Goal: Task Accomplishment & Management: Manage account settings

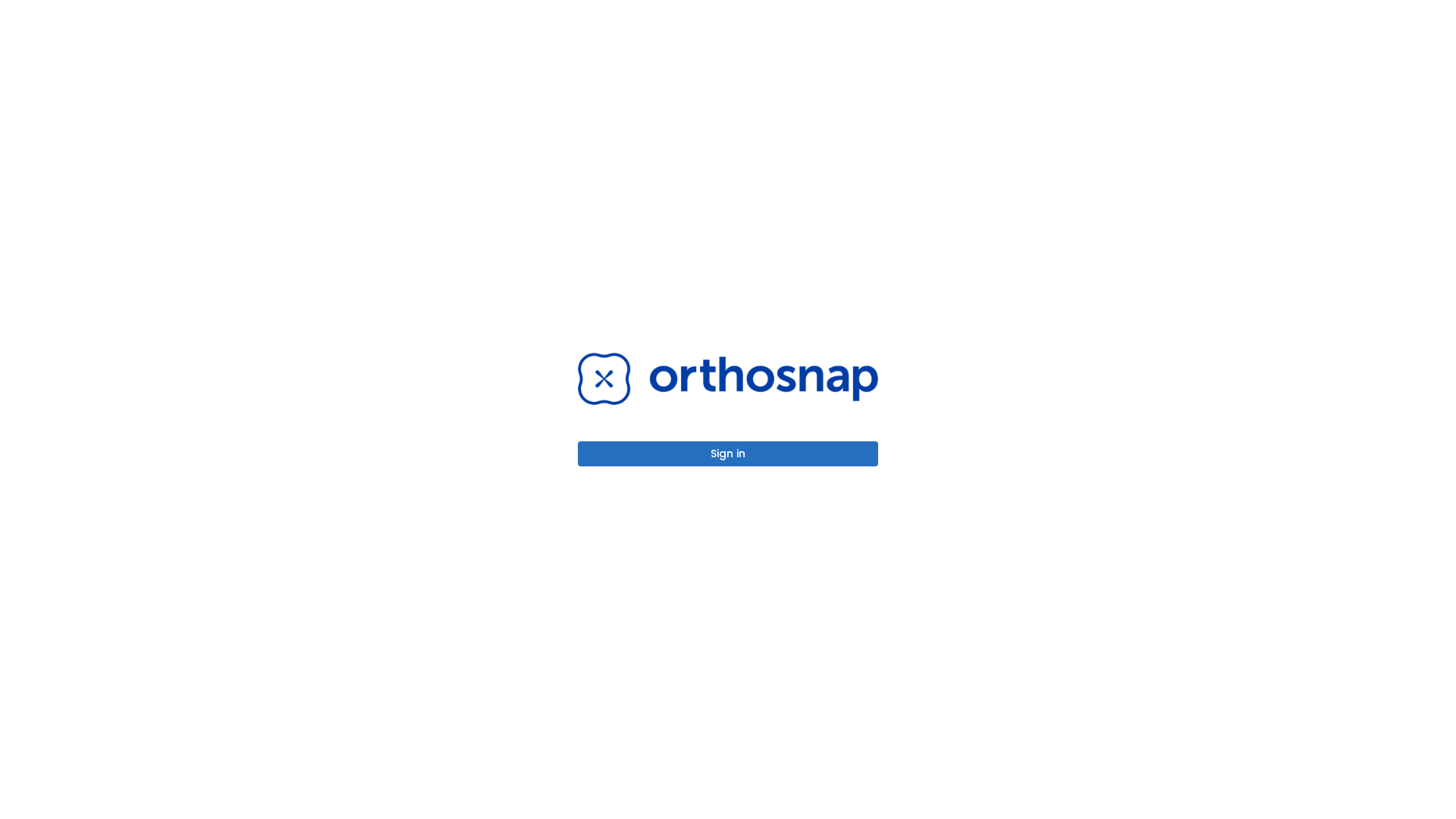
click at [728, 454] on button "Sign in" at bounding box center [728, 454] width 301 height 25
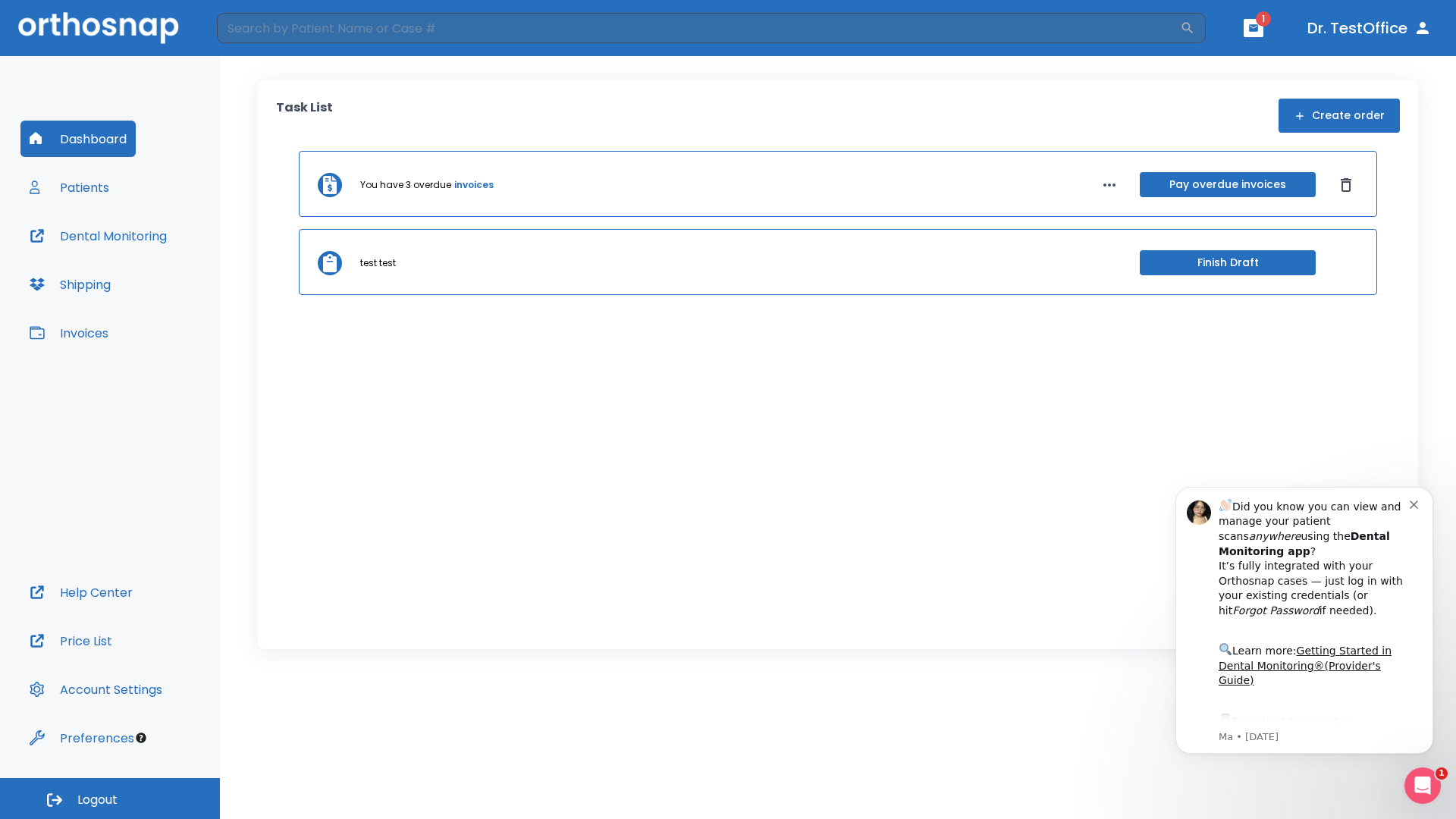
click at [110, 798] on span "Logout" at bounding box center [98, 800] width 41 height 16
